Goal: Information Seeking & Learning: Learn about a topic

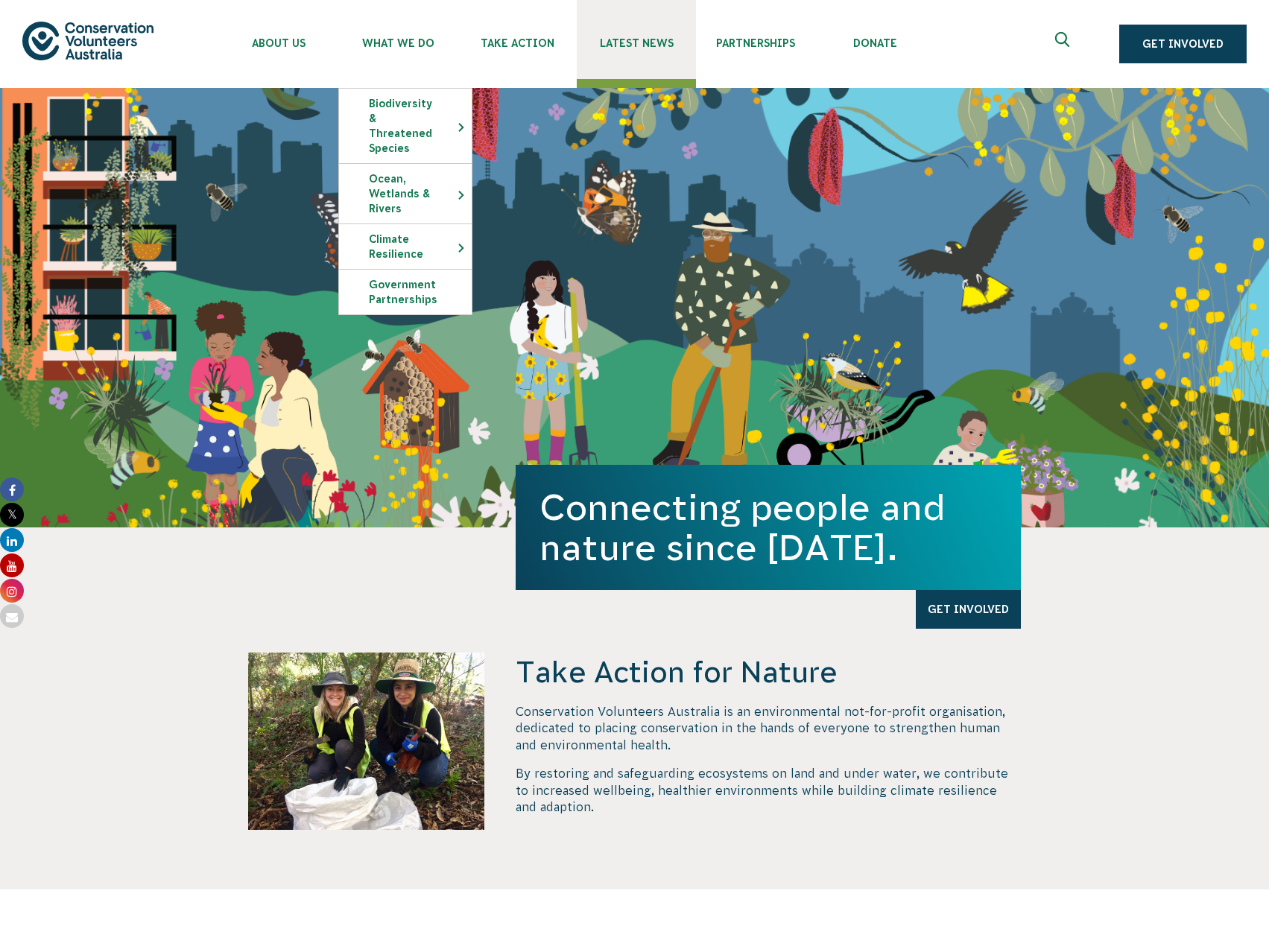
click at [653, 42] on span "Latest News" at bounding box center [637, 43] width 120 height 12
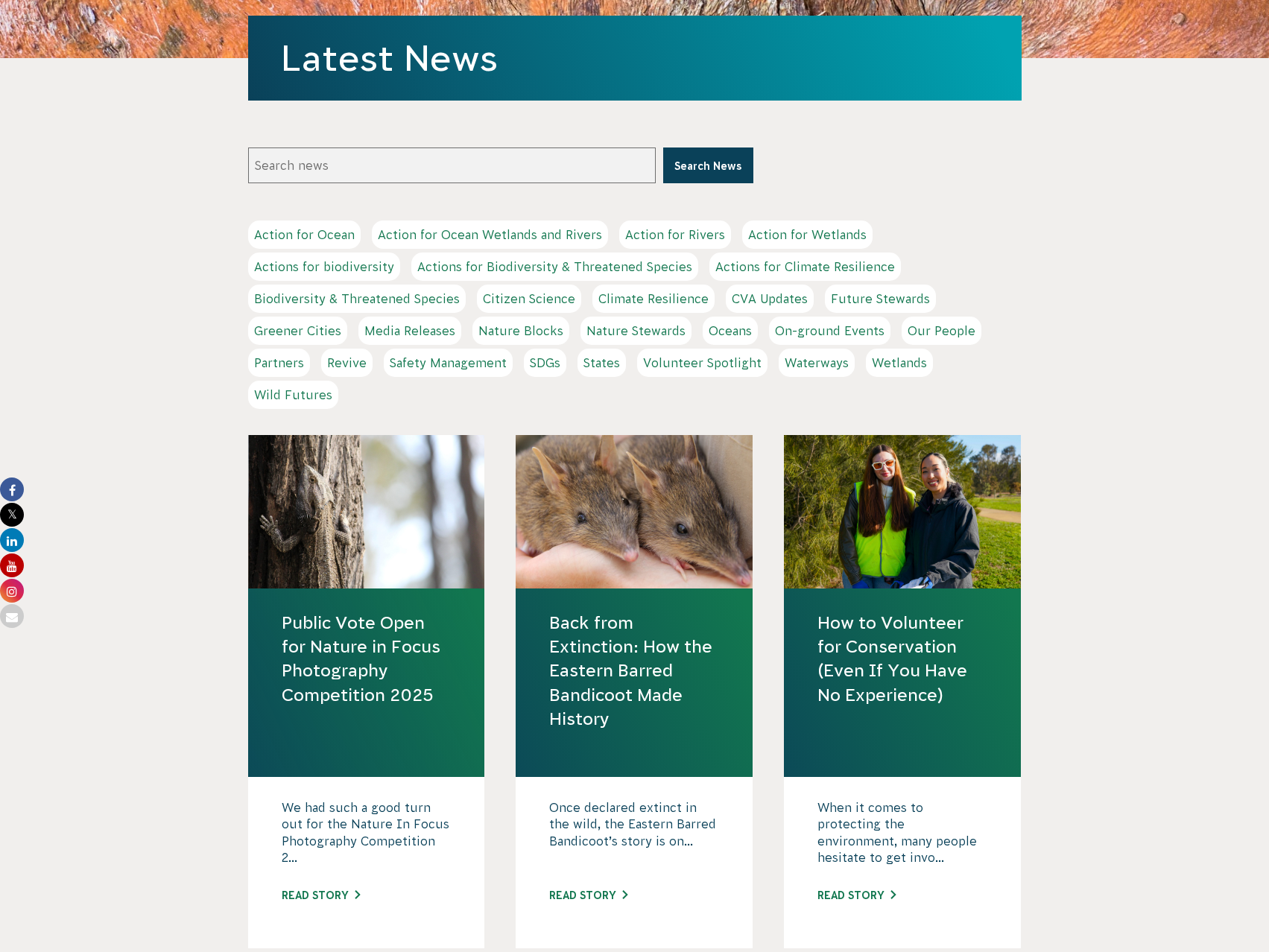
scroll to position [522, 0]
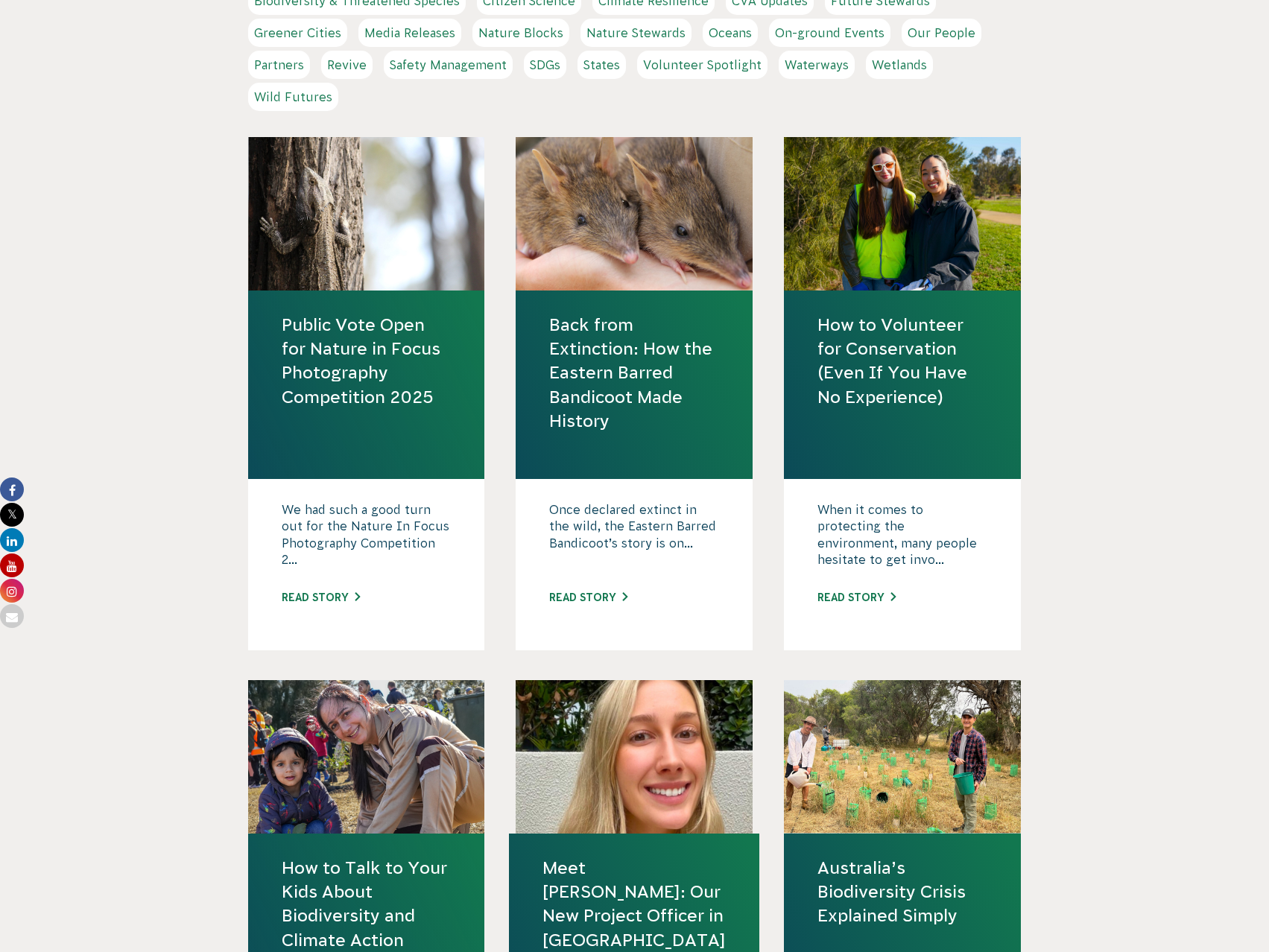
click at [358, 372] on link "Public Vote Open for Nature in Focus Photography Competition 2025" at bounding box center [367, 361] width 170 height 96
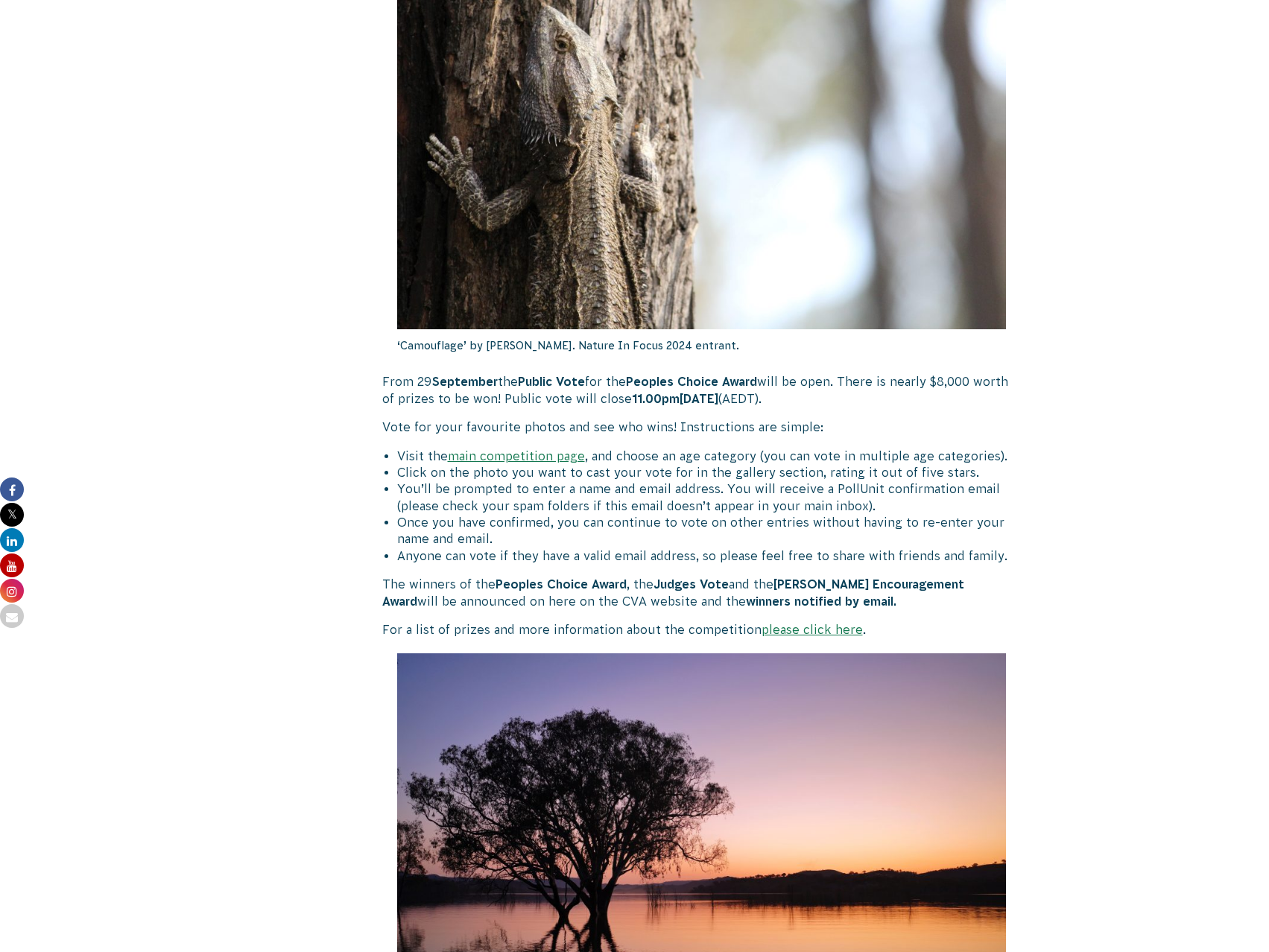
scroll to position [820, 0]
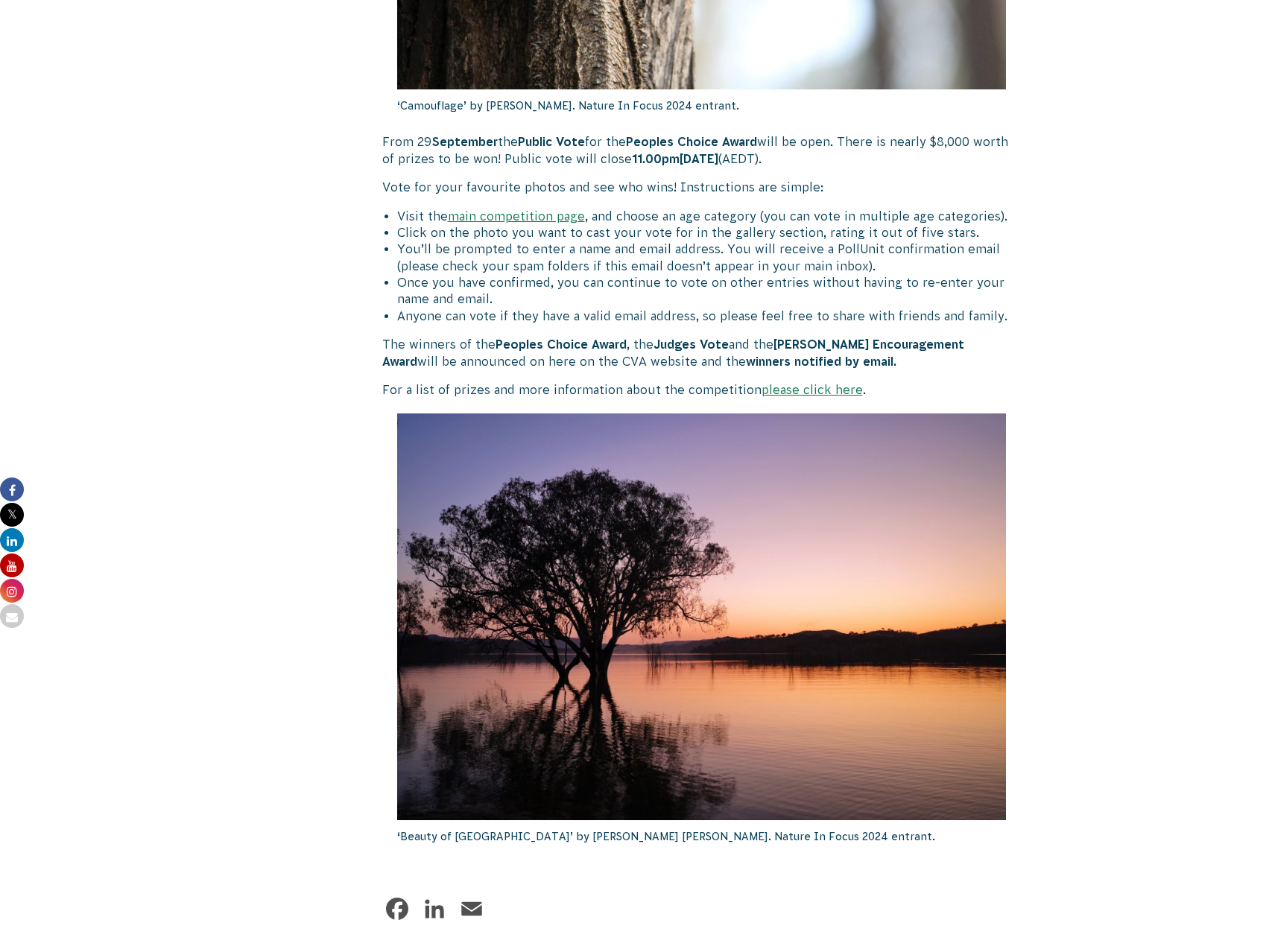
click at [828, 390] on link "please click here" at bounding box center [813, 389] width 102 height 13
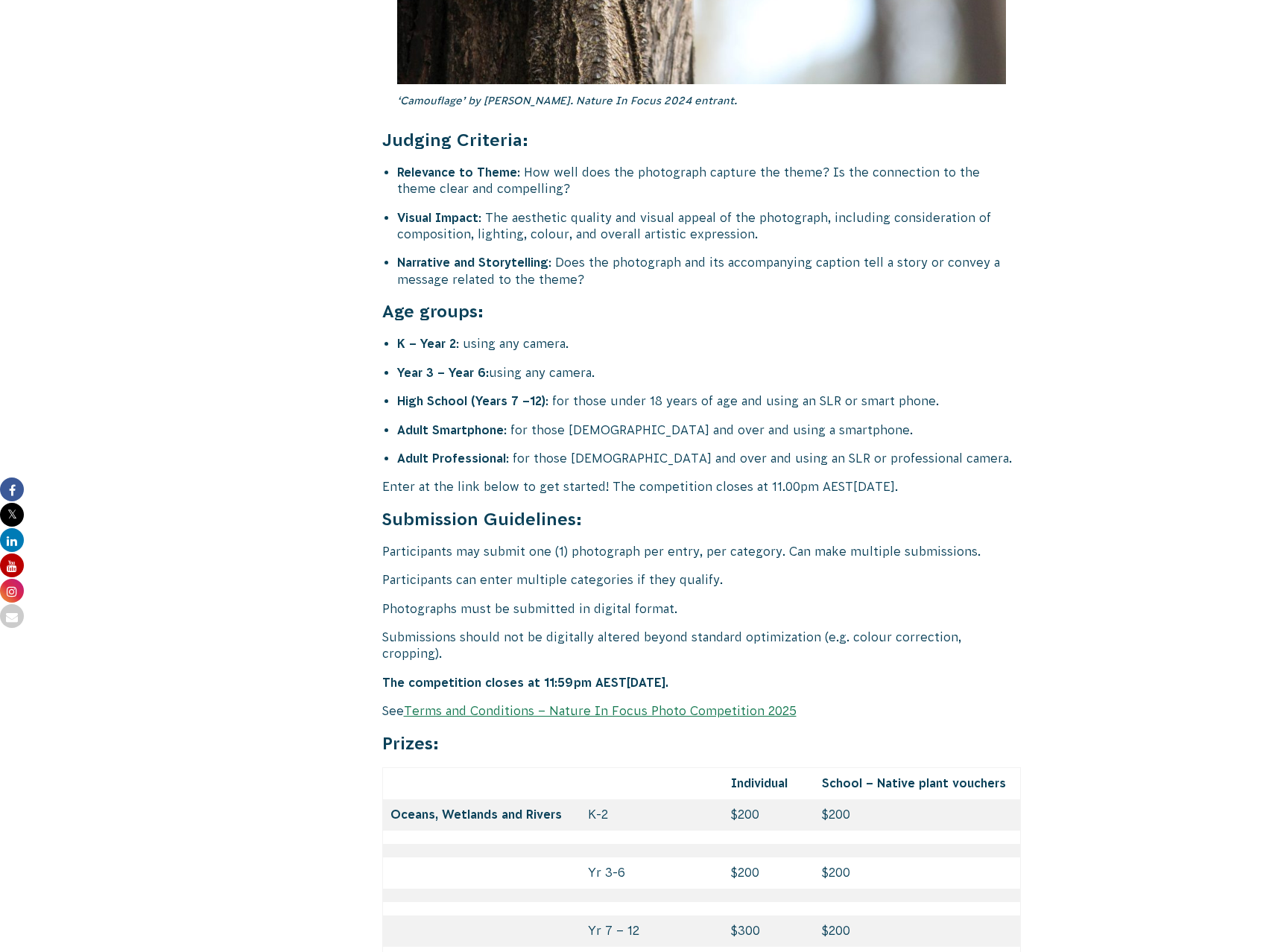
scroll to position [5888, 0]
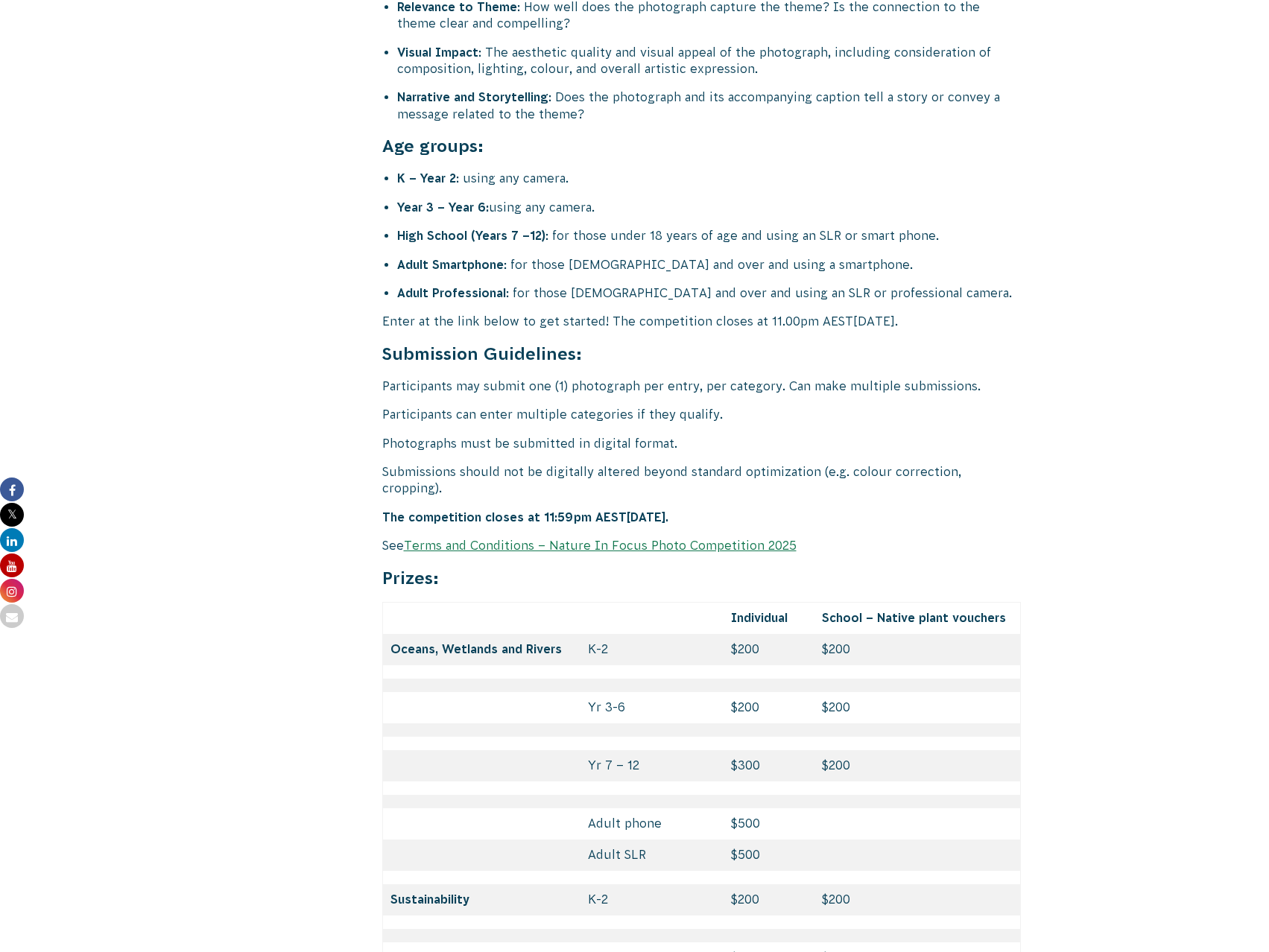
click at [729, 539] on link "Terms and Conditions – Nature In Focus Photo Competition 2025" at bounding box center [601, 545] width 393 height 13
